Goal: Task Accomplishment & Management: Use online tool/utility

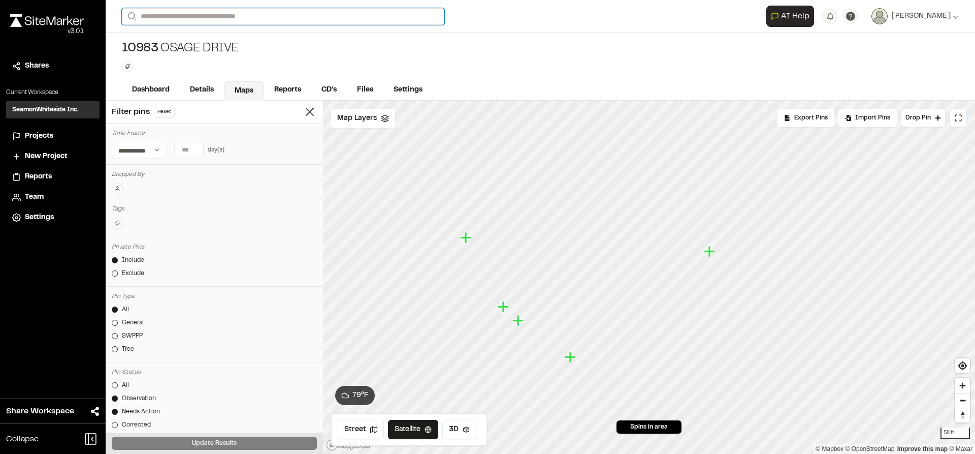
click at [234, 14] on input "Search" at bounding box center [283, 16] width 323 height 17
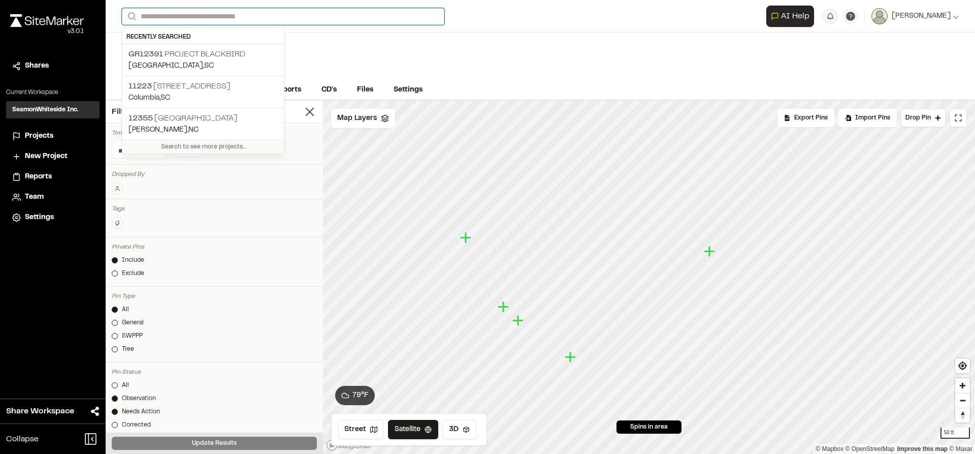
click at [232, 16] on input "Search" at bounding box center [283, 16] width 323 height 17
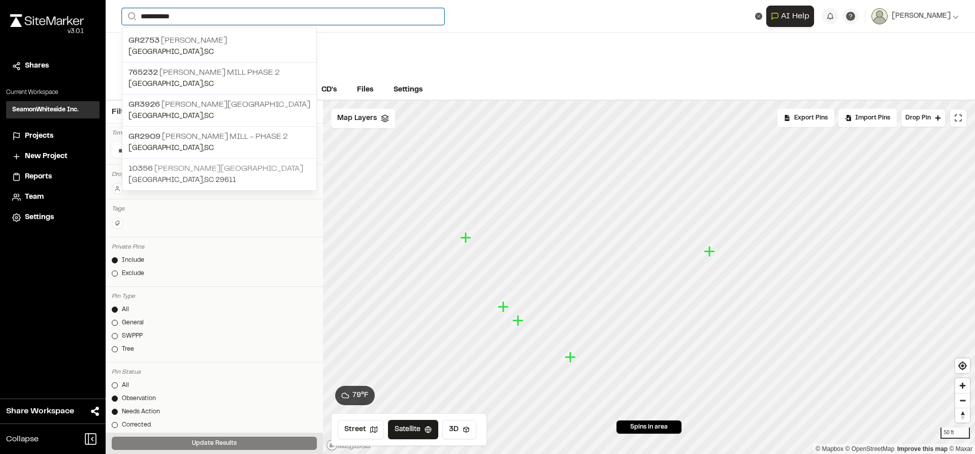
type input "**********"
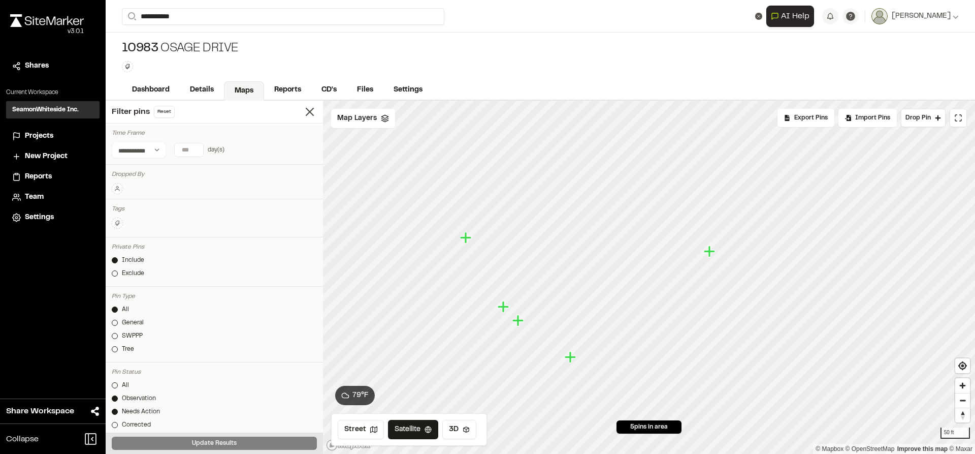
click at [174, 166] on p "10356 Judson Mill North Campus" at bounding box center [219, 169] width 182 height 12
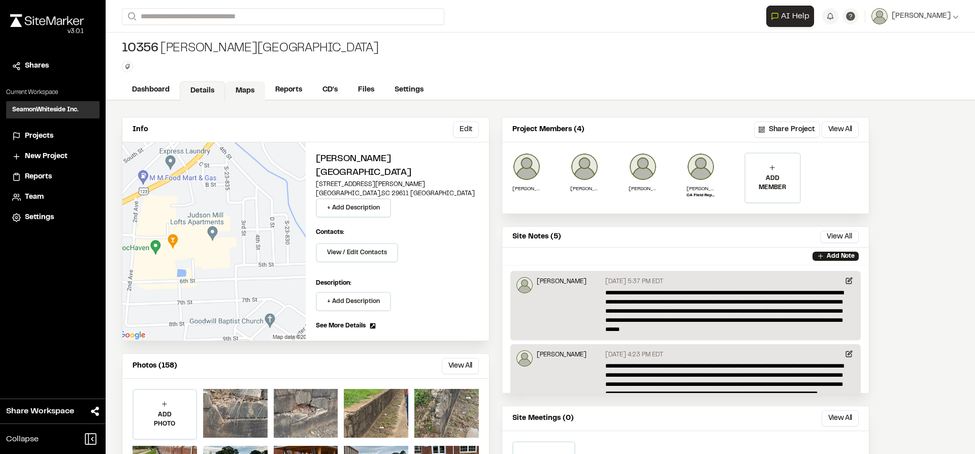
click at [232, 92] on link "Maps" at bounding box center [245, 90] width 40 height 19
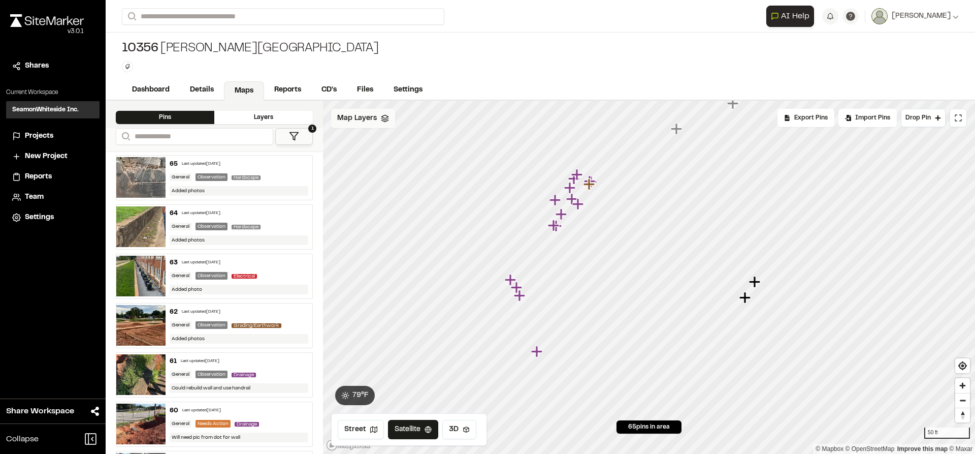
click at [371, 118] on span "Map Layers" at bounding box center [357, 118] width 40 height 11
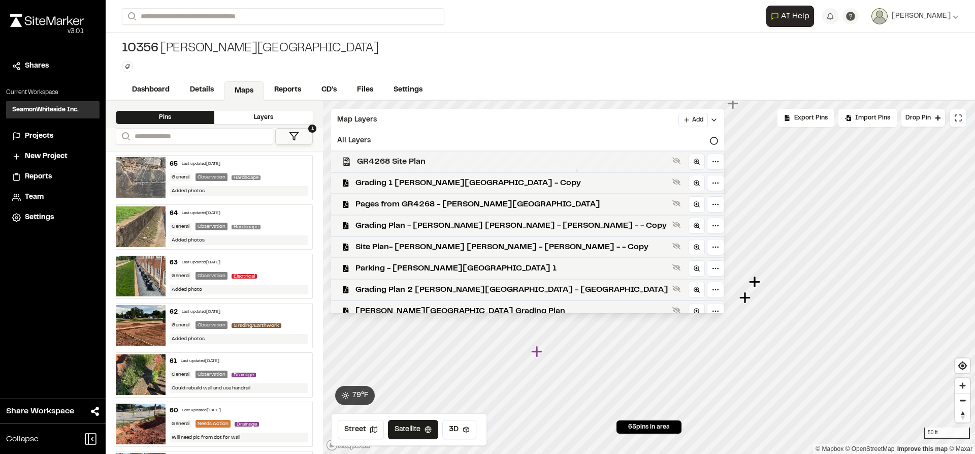
click at [405, 158] on span "GR4268 Site Plan" at bounding box center [512, 161] width 311 height 12
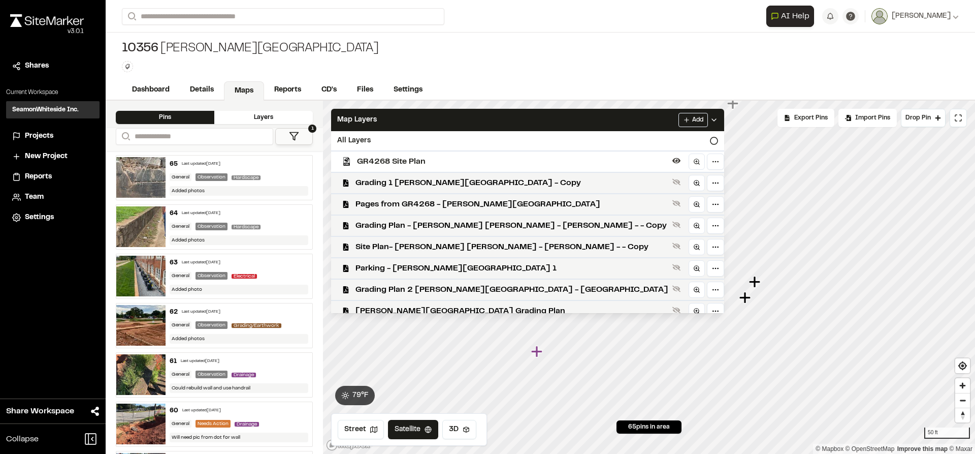
click at [405, 158] on span "GR4268 Site Plan" at bounding box center [512, 161] width 311 height 12
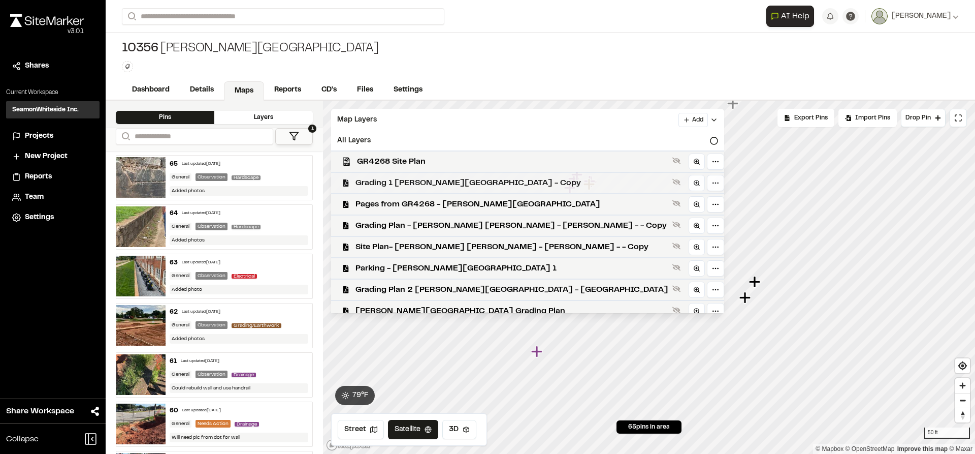
click at [409, 182] on span "Grading 1 Judson North Parking - Copy" at bounding box center [512, 183] width 313 height 12
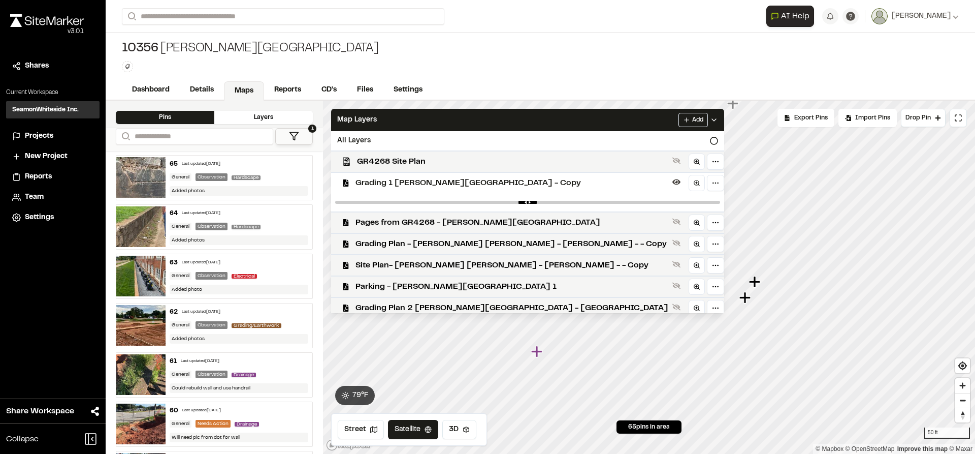
click at [409, 182] on span "Grading 1 Judson North Parking - Copy" at bounding box center [512, 183] width 313 height 12
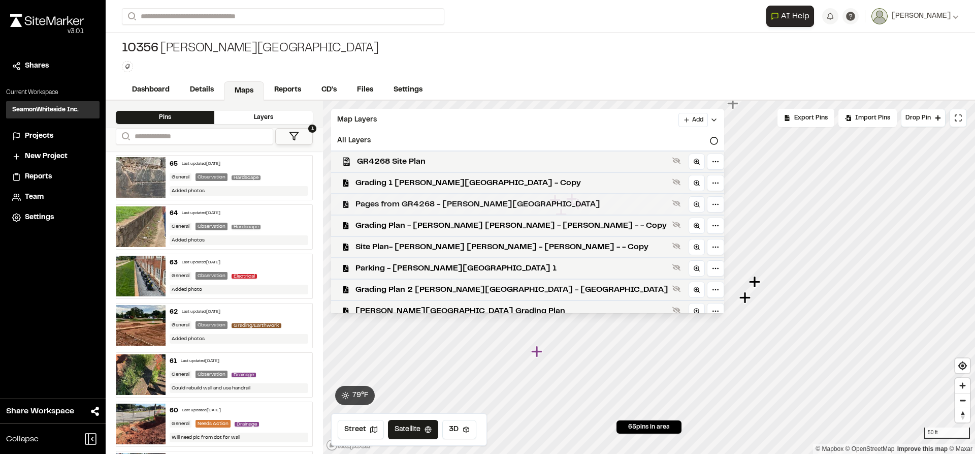
click at [412, 199] on span "Pages from GR4268 - Judson North Parking" at bounding box center [512, 204] width 313 height 12
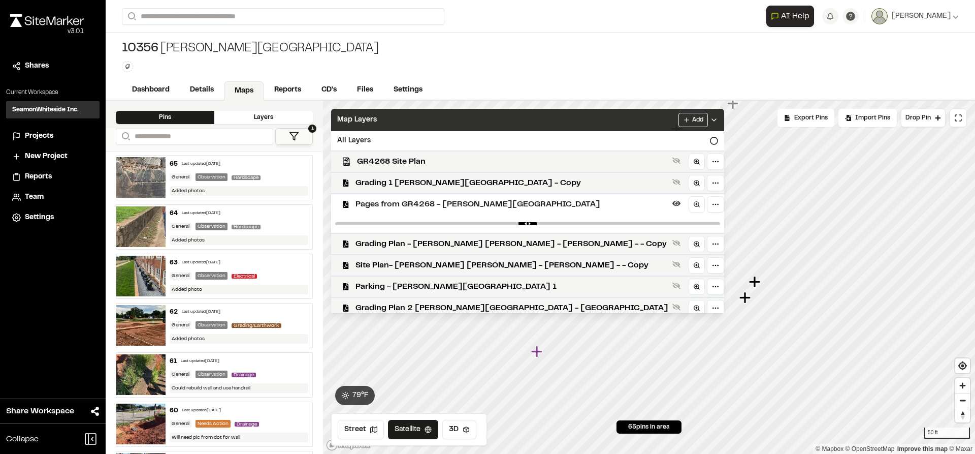
click at [710, 118] on icon at bounding box center [714, 120] width 8 height 8
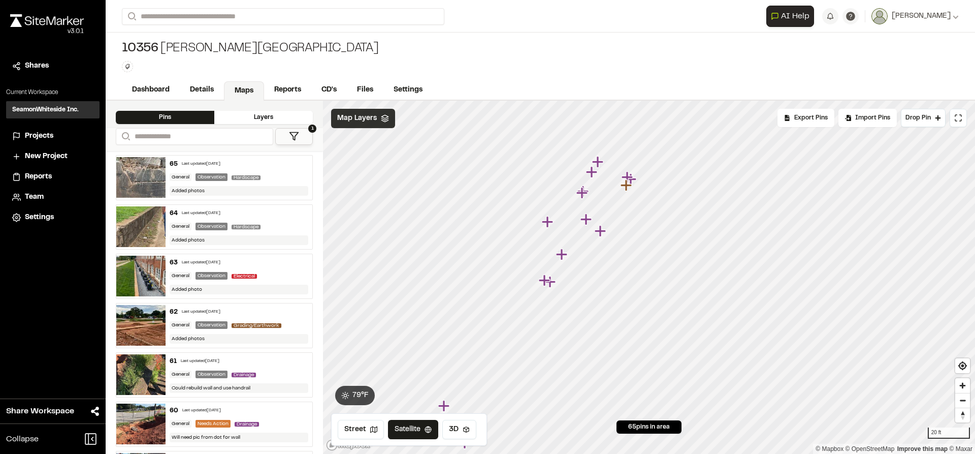
click at [375, 114] on span "Map Layers" at bounding box center [357, 118] width 40 height 11
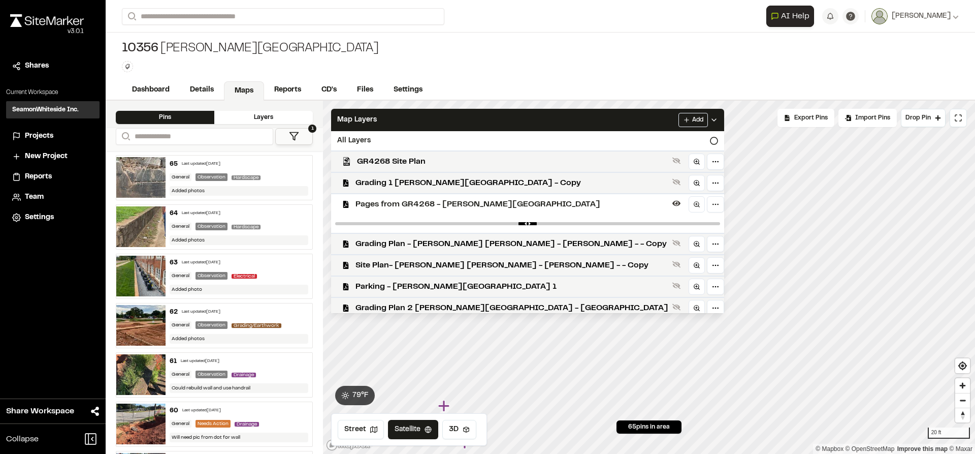
click at [592, 117] on html "Close sidebar v 3.0.1 Shares Current Workspace SeamonWhiteside Inc. SI Projects…" at bounding box center [487, 227] width 975 height 454
click at [562, 137] on link "Add Layer" at bounding box center [571, 140] width 76 height 17
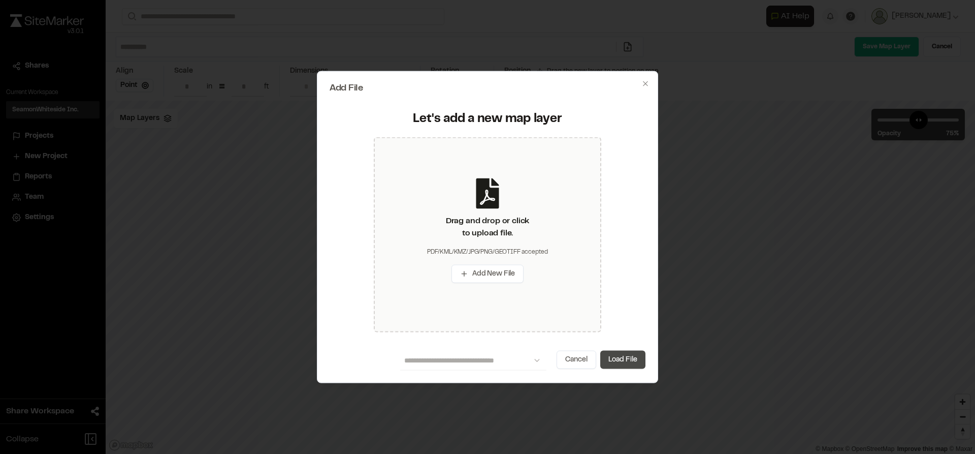
click at [609, 358] on button "Load File" at bounding box center [622, 359] width 45 height 18
type input "*"
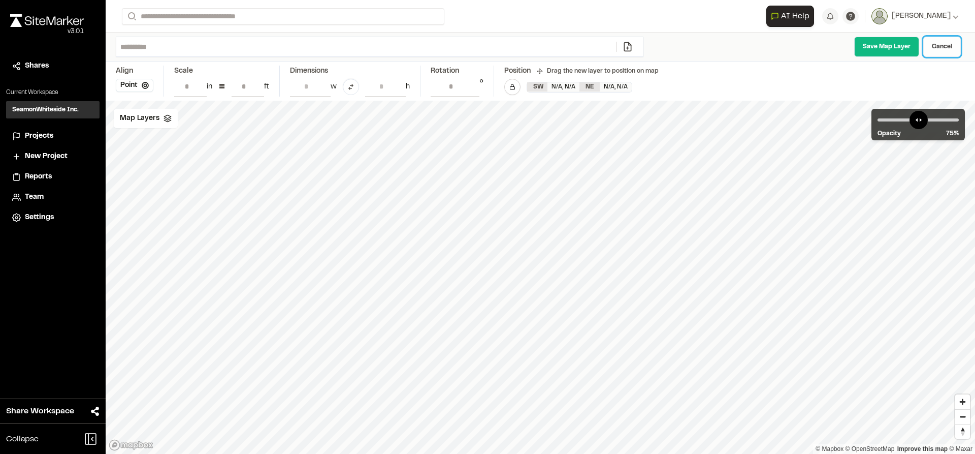
click at [951, 49] on link "Cancel" at bounding box center [942, 47] width 38 height 20
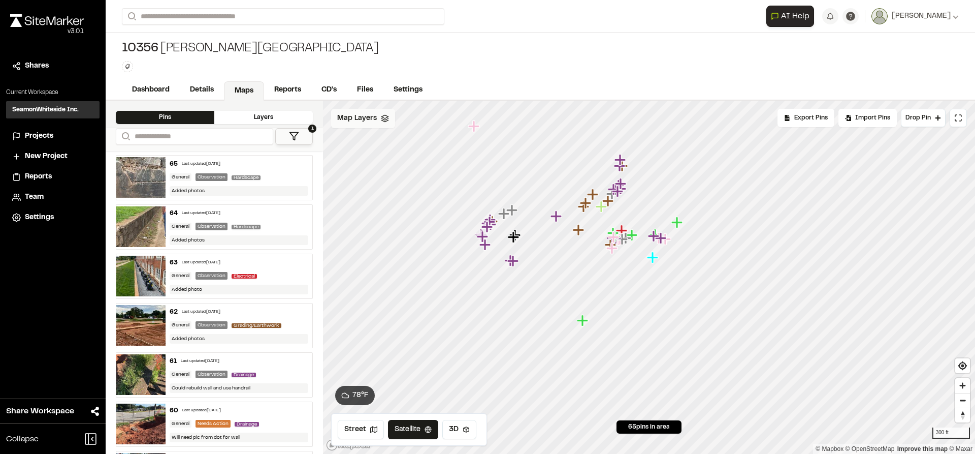
click at [353, 119] on span "Map Layers" at bounding box center [357, 118] width 40 height 11
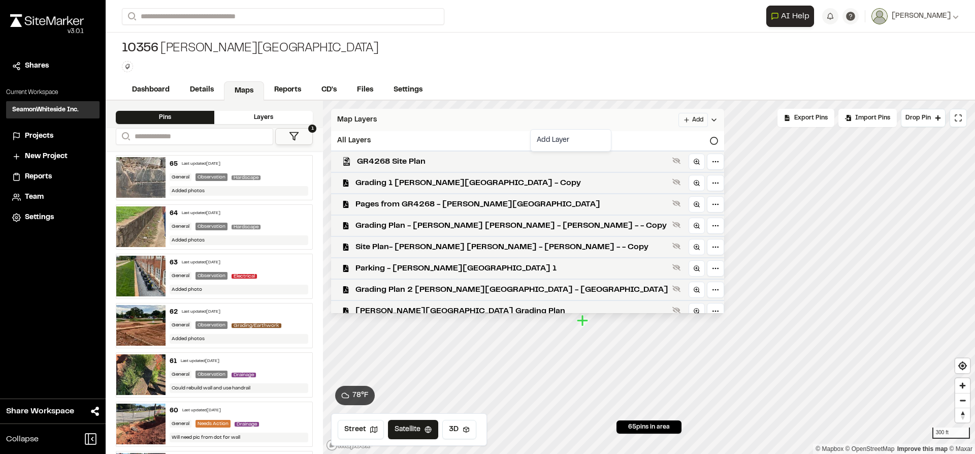
click at [592, 117] on html "Close sidebar v 3.0.1 Shares Current Workspace SeamonWhiteside Inc. SI Projects…" at bounding box center [487, 227] width 975 height 454
click at [546, 141] on link "Add Layer" at bounding box center [571, 140] width 76 height 17
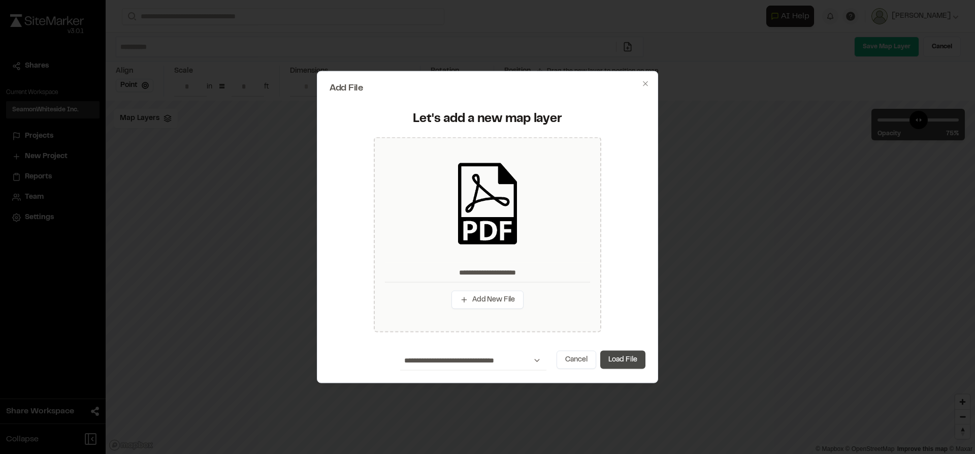
click at [615, 358] on button "Load File" at bounding box center [622, 359] width 45 height 18
type input "**********"
type input "****"
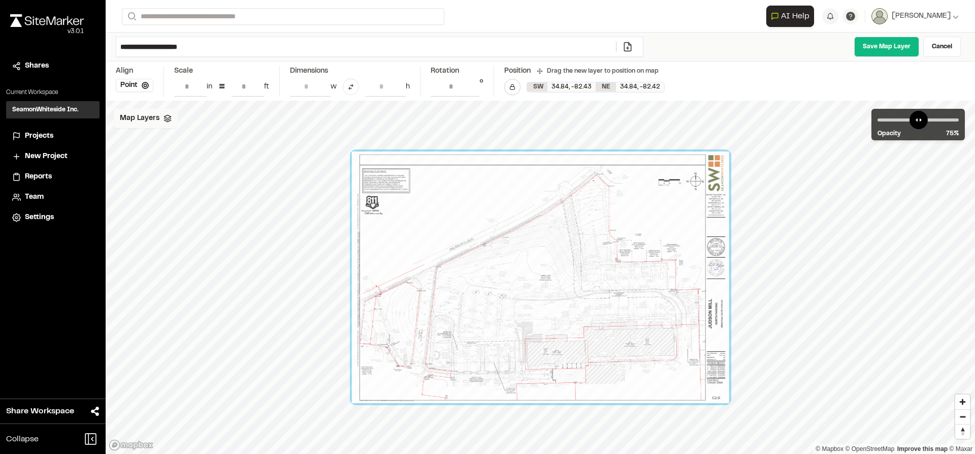
click at [170, 120] on icon at bounding box center [168, 118] width 8 height 8
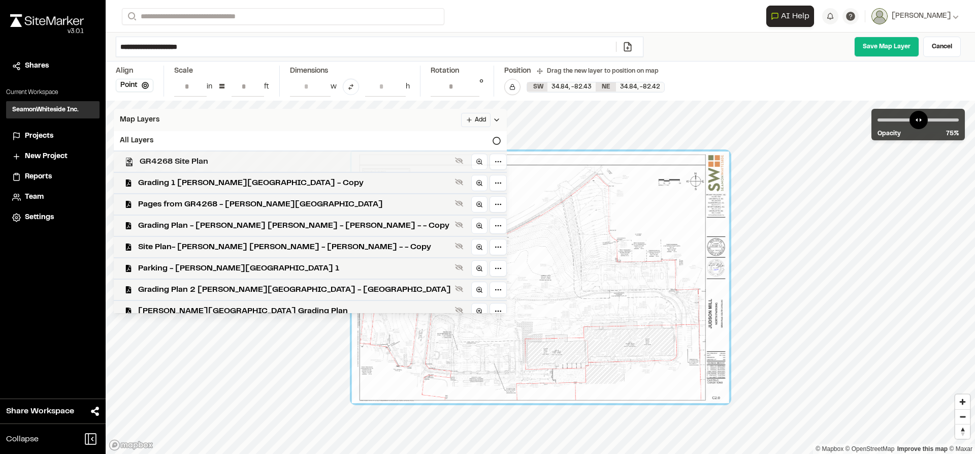
click at [171, 162] on span "GR4268 Site Plan" at bounding box center [295, 161] width 311 height 12
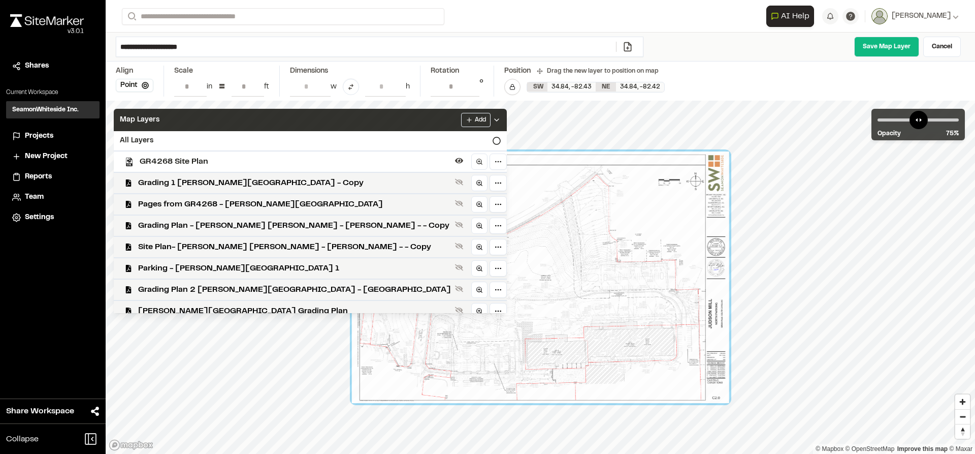
click at [493, 119] on icon at bounding box center [497, 120] width 8 height 8
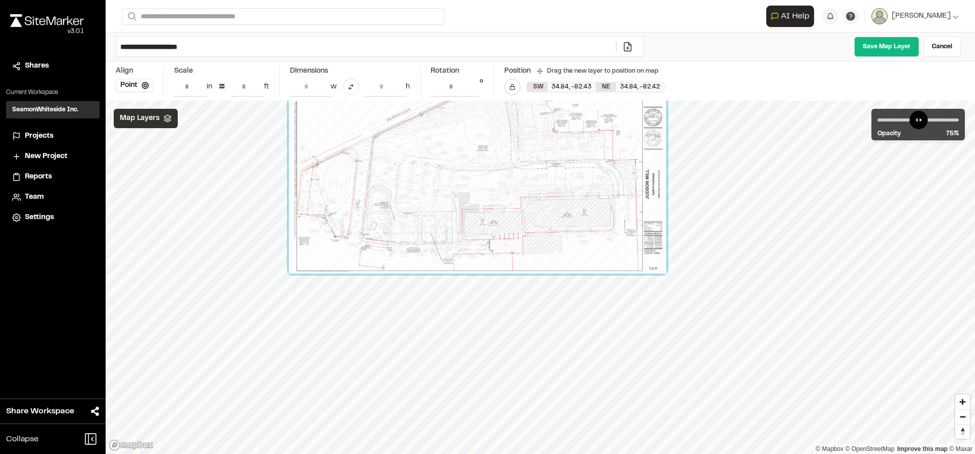
drag, startPoint x: 582, startPoint y: 324, endPoint x: 427, endPoint y: 196, distance: 201.3
click at [429, 195] on div at bounding box center [477, 147] width 377 height 251
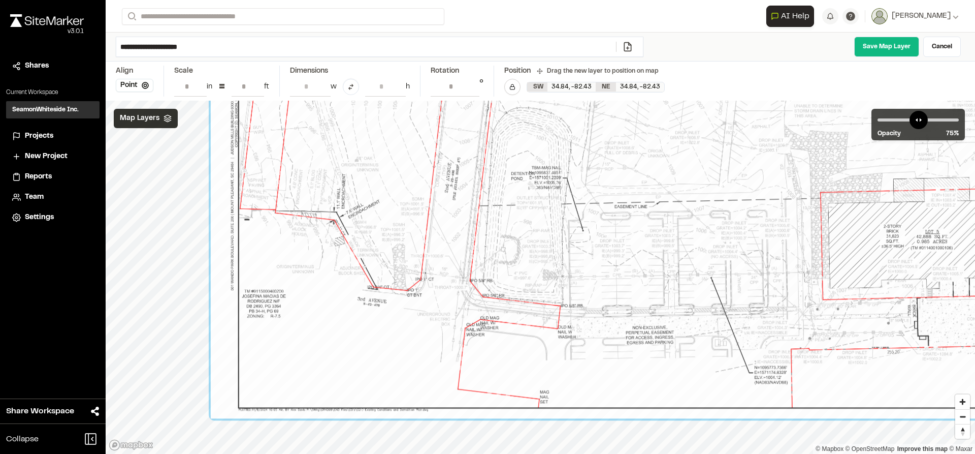
drag, startPoint x: 480, startPoint y: 188, endPoint x: 476, endPoint y: 213, distance: 25.2
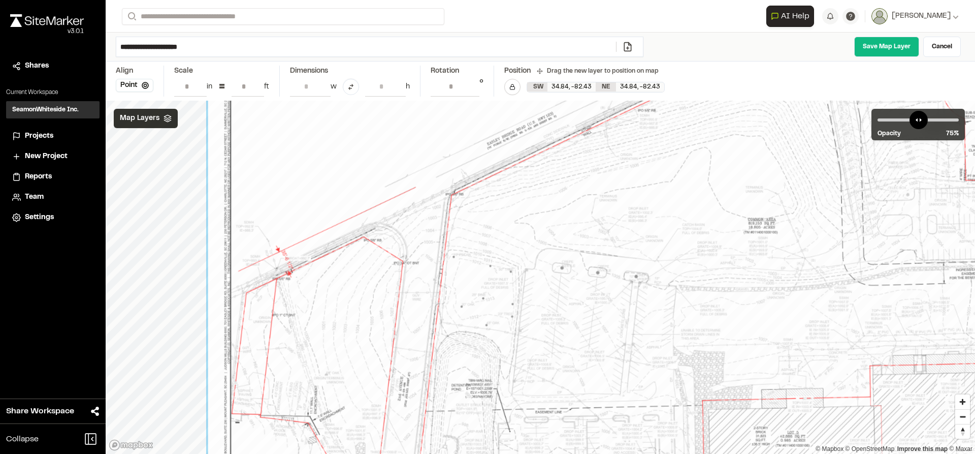
drag, startPoint x: 414, startPoint y: 378, endPoint x: 400, endPoint y: 364, distance: 20.5
click at [400, 364] on div at bounding box center [746, 224] width 1077 height 718
click at [165, 122] on div "Map Layers" at bounding box center [146, 118] width 64 height 19
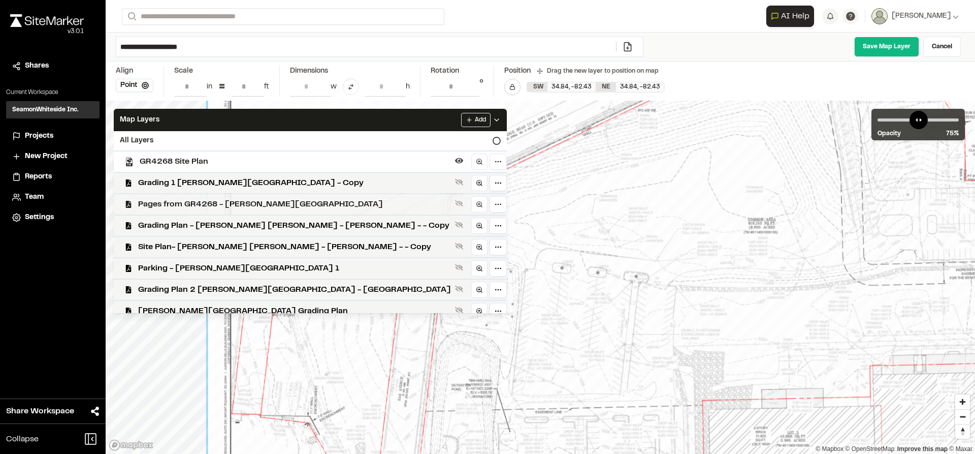
click at [191, 204] on span "Pages from GR4268 - Judson North Parking" at bounding box center [294, 204] width 313 height 12
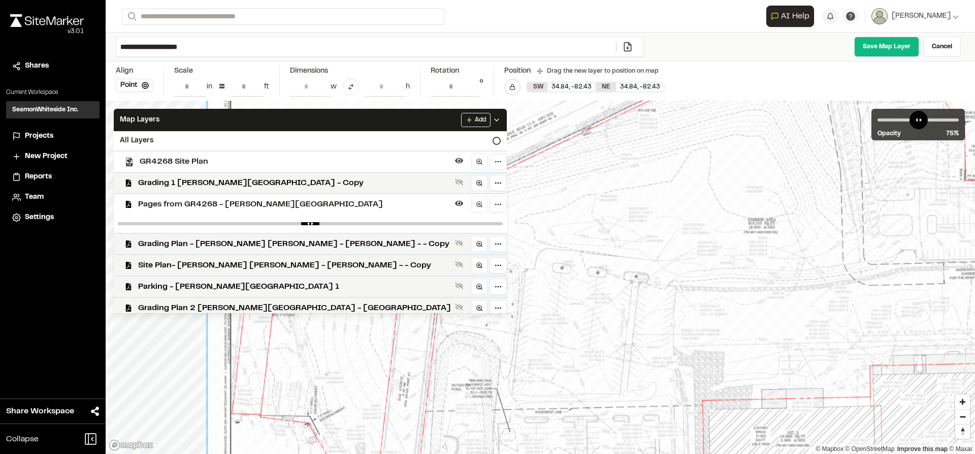
click at [493, 118] on icon at bounding box center [497, 120] width 8 height 8
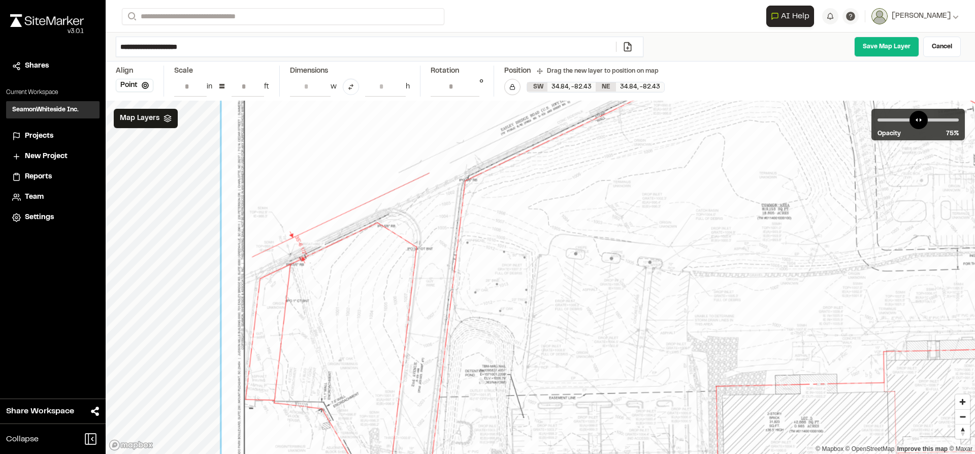
drag, startPoint x: 472, startPoint y: 285, endPoint x: 486, endPoint y: 266, distance: 24.1
click at [486, 266] on div at bounding box center [760, 210] width 1077 height 718
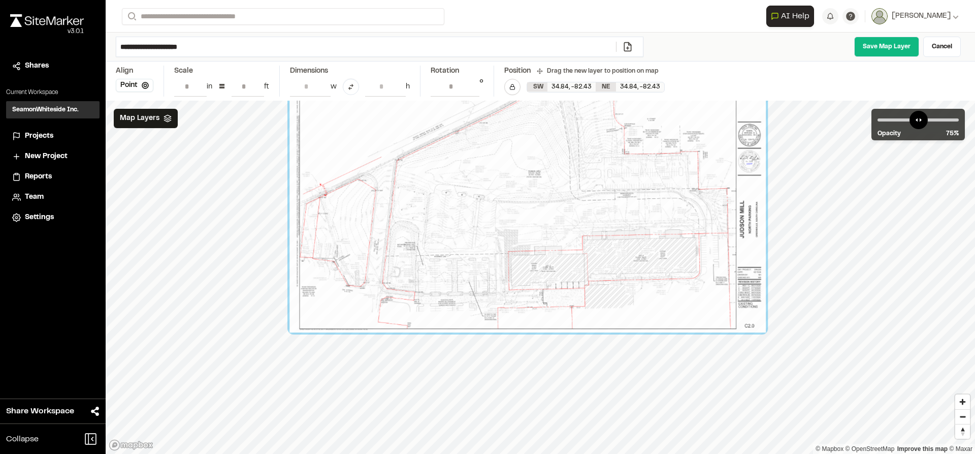
drag, startPoint x: 495, startPoint y: 197, endPoint x: 467, endPoint y: 215, distance: 32.7
click at [467, 215] on div at bounding box center [527, 173] width 476 height 318
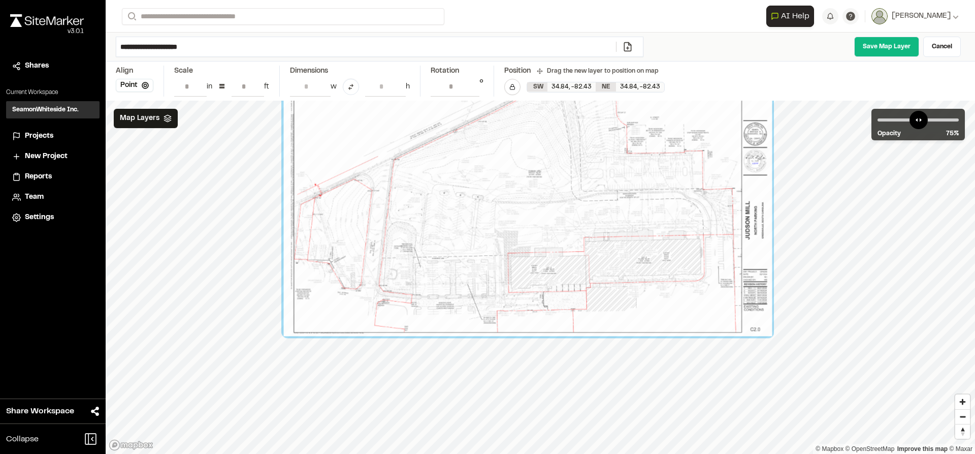
click at [258, 84] on input "**" at bounding box center [248, 86] width 33 height 19
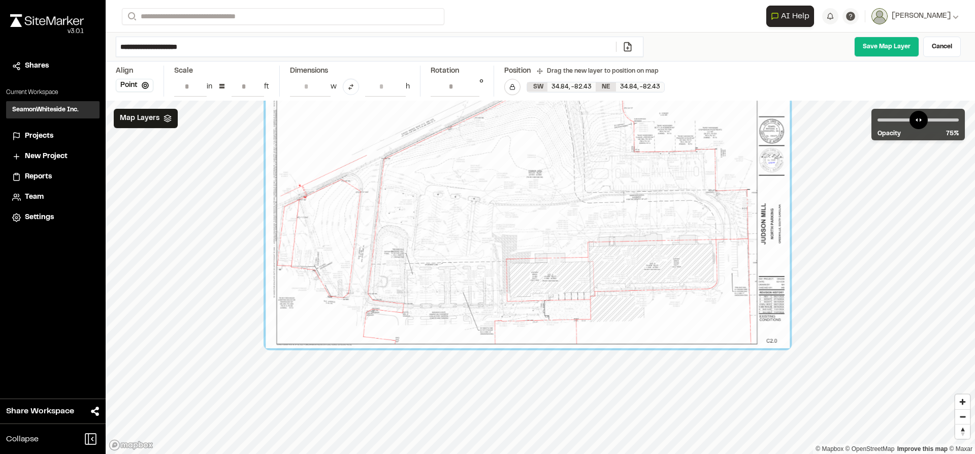
click at [258, 84] on input "**" at bounding box center [248, 86] width 33 height 19
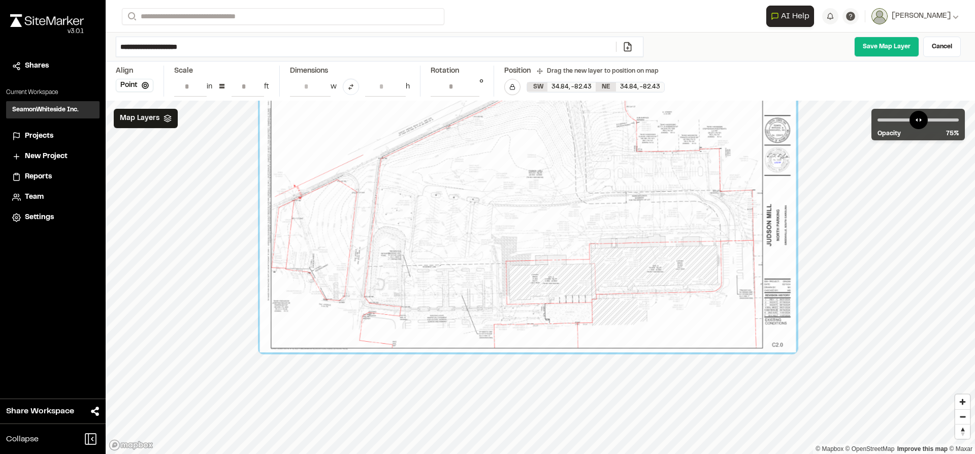
click at [258, 84] on input "**" at bounding box center [248, 86] width 33 height 19
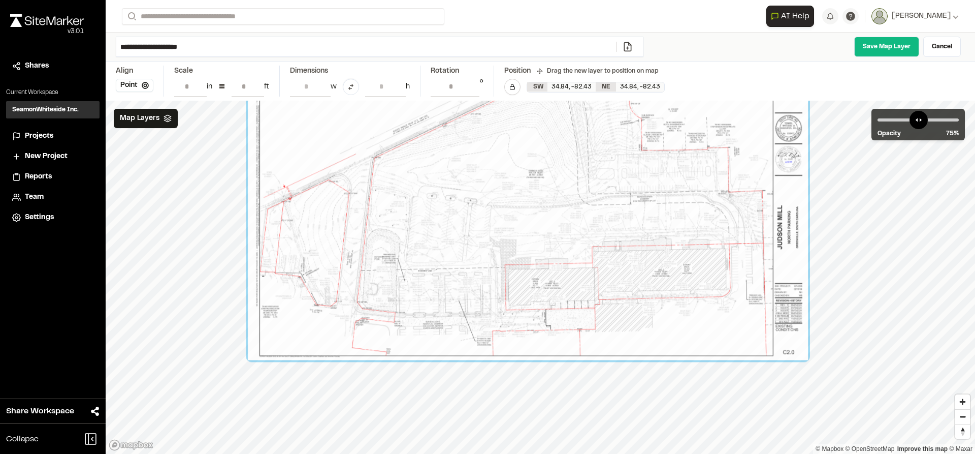
click at [258, 84] on input "**" at bounding box center [248, 86] width 33 height 19
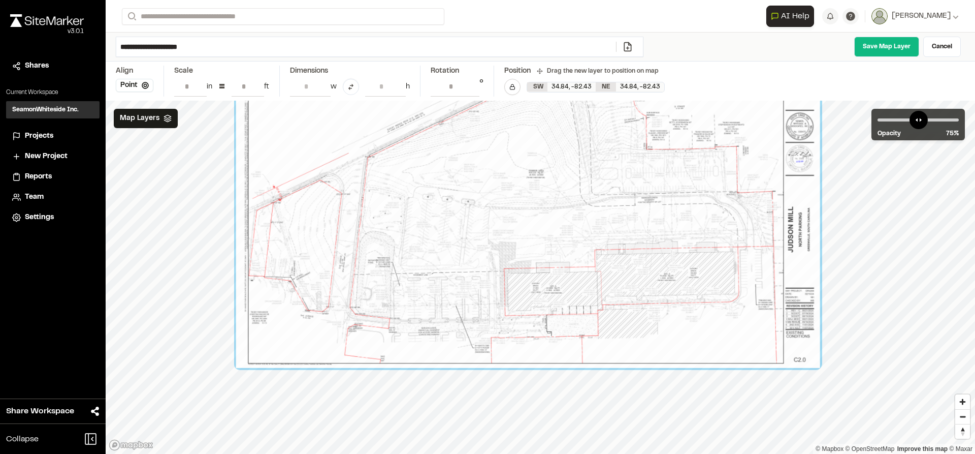
type input "**"
click at [258, 84] on input "**" at bounding box center [248, 86] width 33 height 19
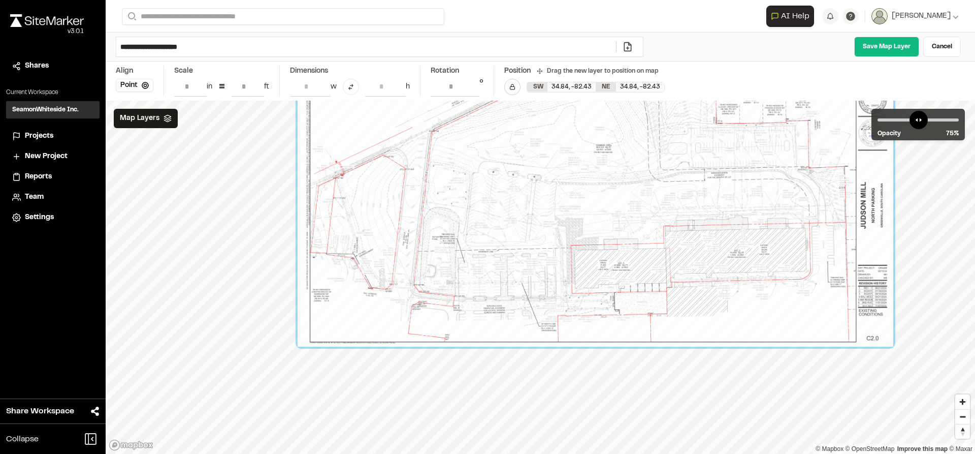
drag, startPoint x: 519, startPoint y: 211, endPoint x: 587, endPoint y: 185, distance: 72.2
click at [587, 185] on div at bounding box center [596, 147] width 596 height 397
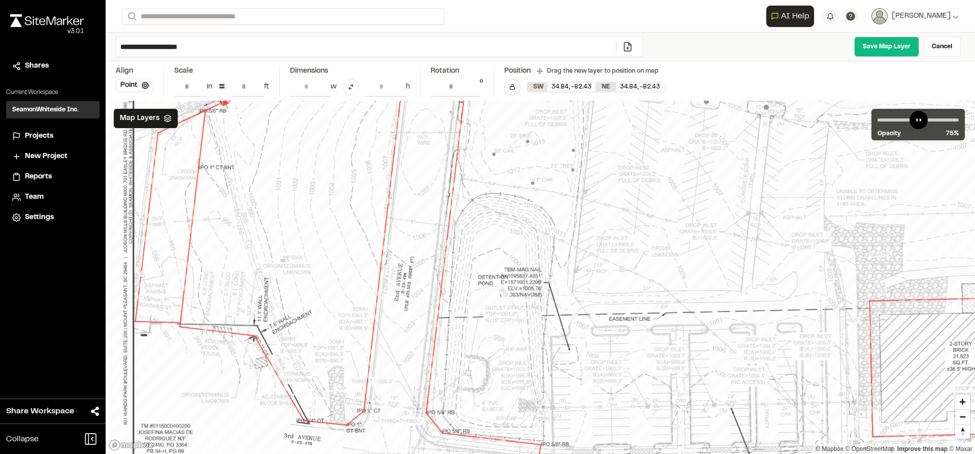
click at [408, 216] on div at bounding box center [938, 26] width 1681 height 1121
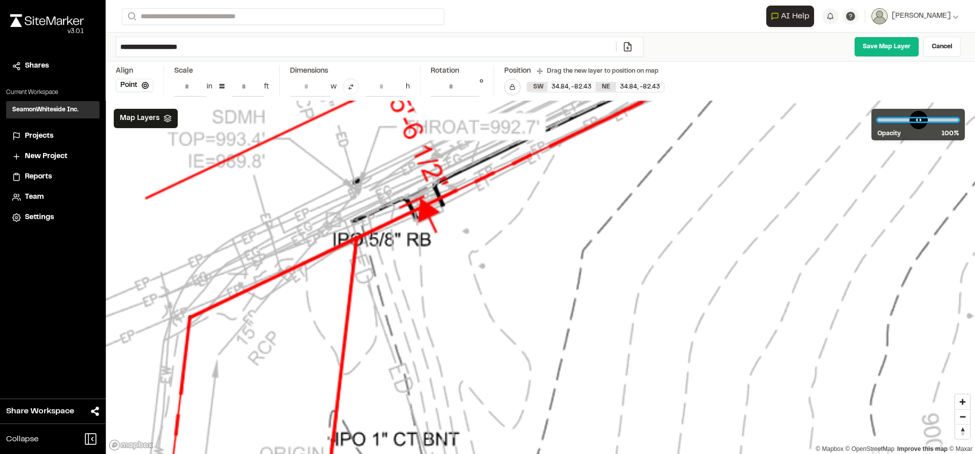
drag, startPoint x: 935, startPoint y: 117, endPoint x: 950, endPoint y: 126, distance: 18.2
click at [950, 121] on input "range" at bounding box center [918, 119] width 81 height 3
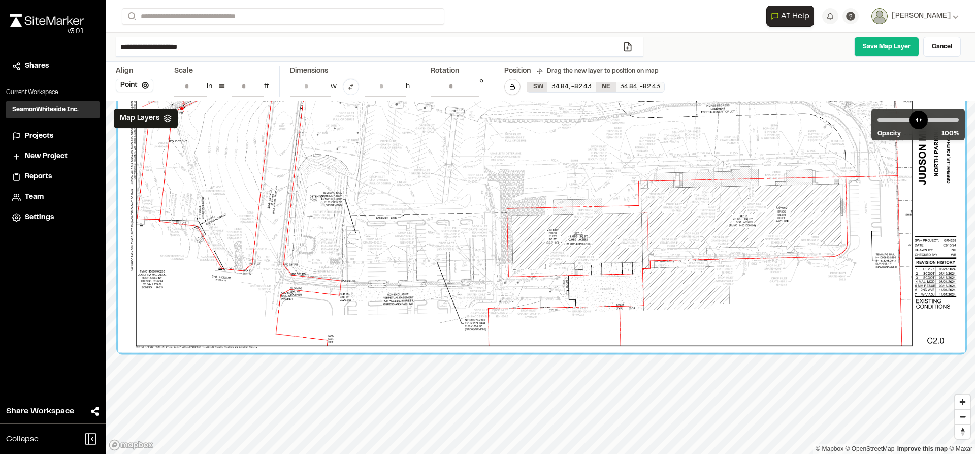
click at [0, 200] on div "Close sidebar v 3.0.1 Shares Current Workspace SeamonWhiteside Inc. SI Projects…" at bounding box center [487, 227] width 975 height 454
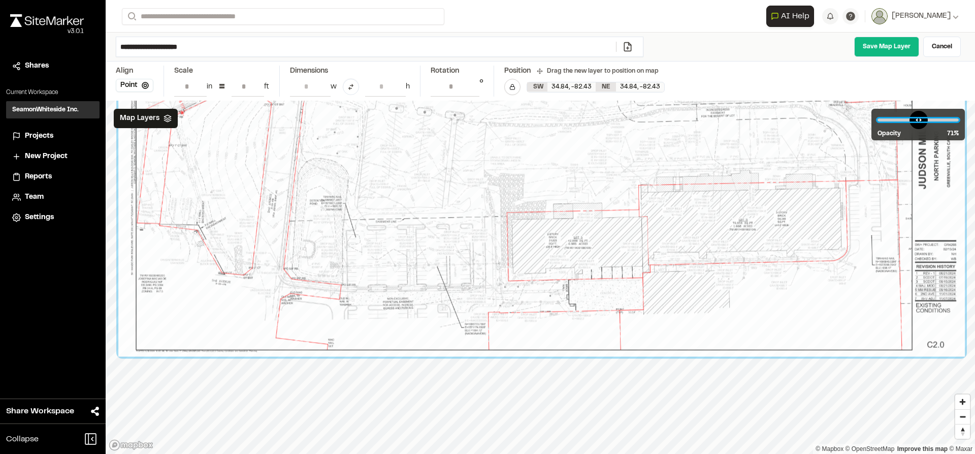
click at [931, 119] on input "range" at bounding box center [918, 119] width 81 height 3
drag, startPoint x: 935, startPoint y: 119, endPoint x: 962, endPoint y: 125, distance: 28.1
type input "***"
click at [959, 121] on input "range" at bounding box center [918, 119] width 81 height 3
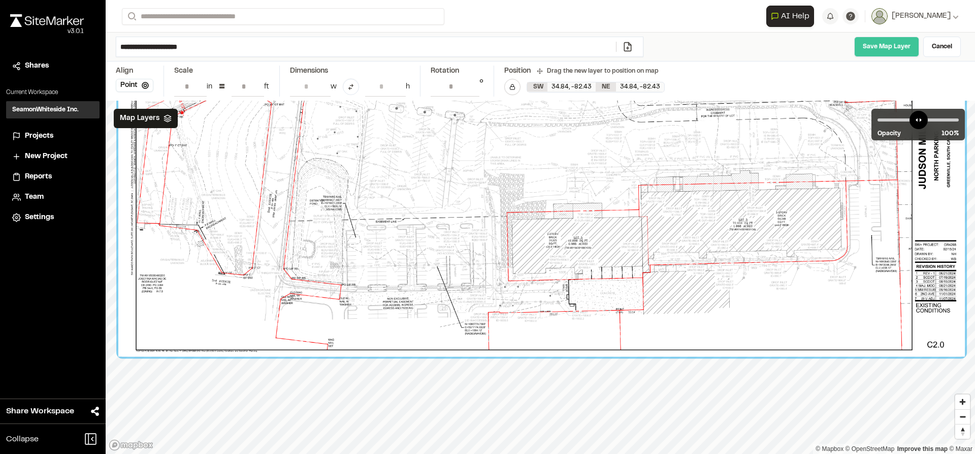
click at [879, 41] on link "Save Map Layer" at bounding box center [886, 47] width 65 height 20
